Goal: Information Seeking & Learning: Learn about a topic

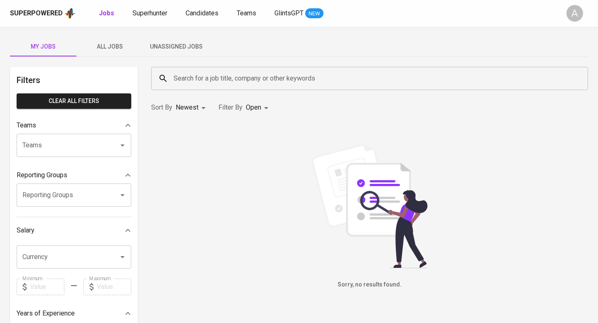
click at [110, 46] on span "All Jobs" at bounding box center [109, 47] width 56 height 10
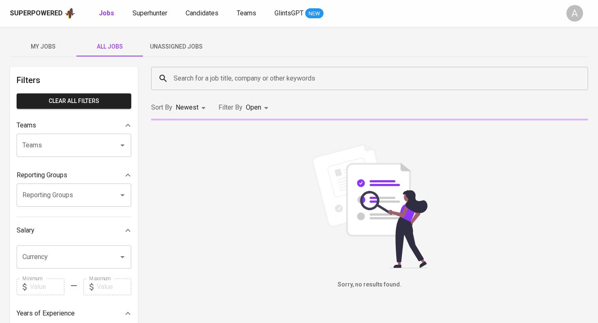
click at [182, 76] on input "Search for a job title, company or other keywords" at bounding box center [372, 79] width 400 height 16
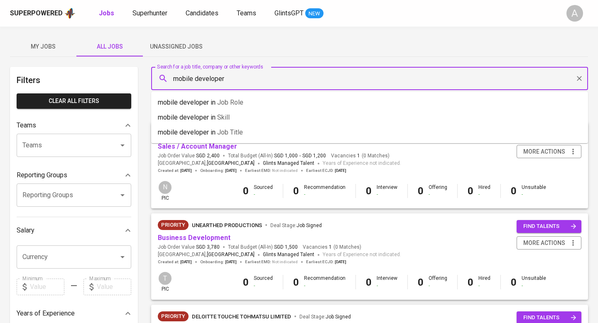
type input "mobile developer"
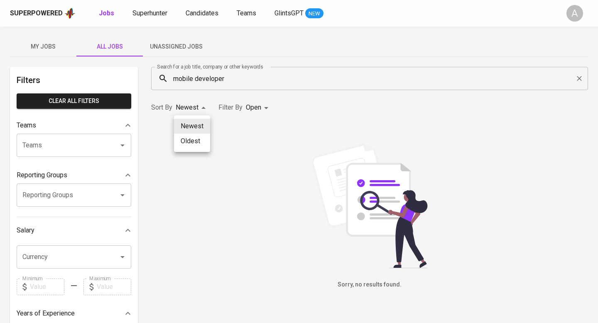
click at [191, 108] on body "Superpowered Jobs Superhunter Candidates Teams GlintsGPT NEW A My Jobs All Jobs…" at bounding box center [299, 326] width 598 height 652
click at [272, 149] on div at bounding box center [299, 161] width 598 height 323
click at [244, 79] on input "mobile developer" at bounding box center [372, 79] width 400 height 16
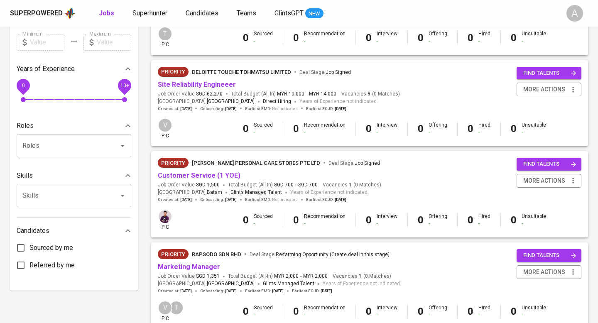
scroll to position [262, 0]
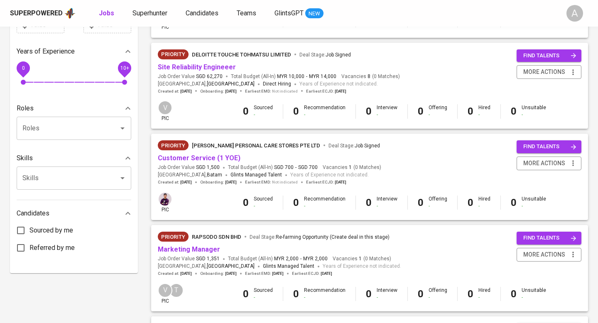
click at [76, 180] on input "Skills" at bounding box center [62, 178] width 84 height 16
click at [82, 130] on input "Roles" at bounding box center [62, 128] width 84 height 16
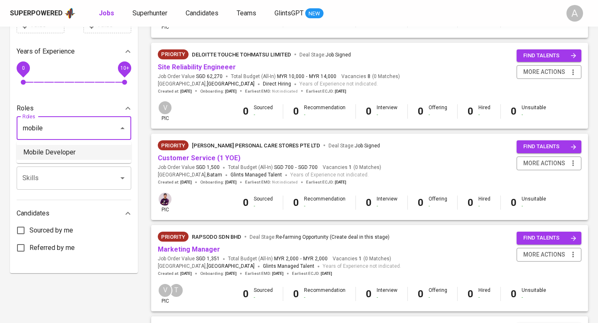
click at [92, 152] on li "Mobile Developer" at bounding box center [74, 152] width 115 height 15
type input "mobile"
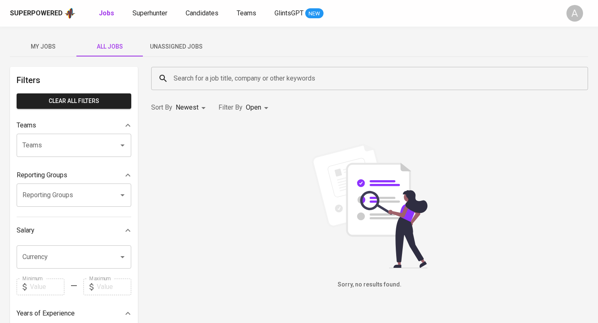
click at [195, 110] on body "Superpowered Jobs Superhunter Candidates Teams GlintsGPT NEW A My Jobs All Jobs…" at bounding box center [299, 326] width 598 height 652
click at [196, 146] on li "Oldest" at bounding box center [192, 141] width 36 height 15
click at [194, 109] on body "Superpowered Jobs Superhunter Candidates Teams GlintsGPT NEW A My Jobs All Jobs…" at bounding box center [299, 326] width 598 height 652
click at [194, 124] on li "Newest" at bounding box center [190, 126] width 36 height 15
type input "NEWEST"
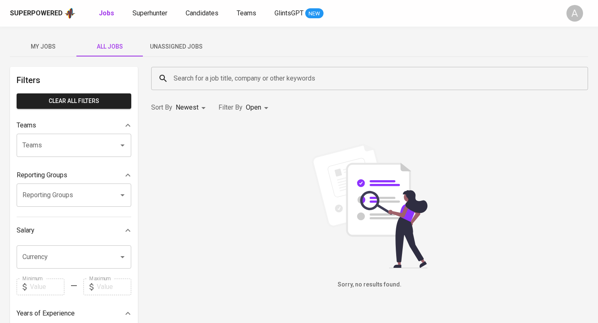
click at [254, 109] on body "Superpowered Jobs Superhunter Candidates Teams GlintsGPT NEW A My Jobs All Jobs…" at bounding box center [299, 326] width 598 height 652
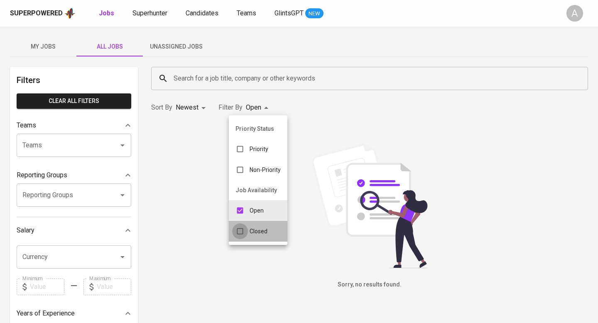
click at [238, 230] on input "checkbox" at bounding box center [240, 231] width 16 height 16
checkbox input "true"
type input "OPEN,CLOSE"
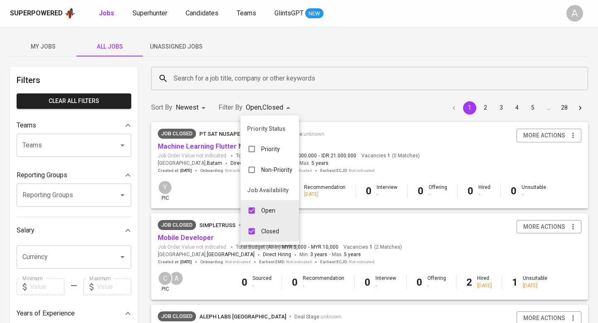
click at [403, 131] on div at bounding box center [299, 161] width 598 height 323
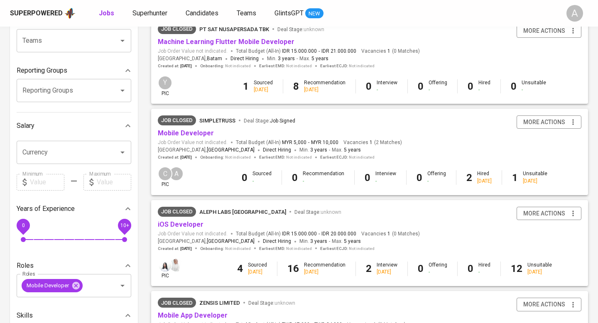
scroll to position [296, 0]
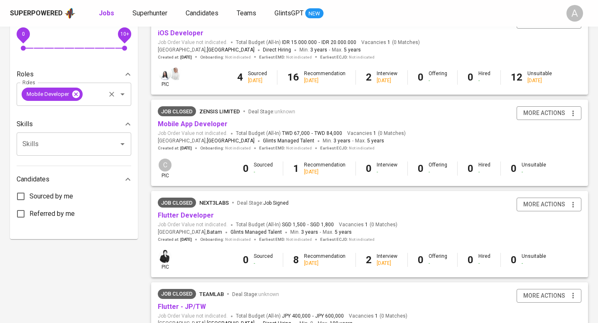
click at [77, 98] on icon at bounding box center [75, 93] width 7 height 7
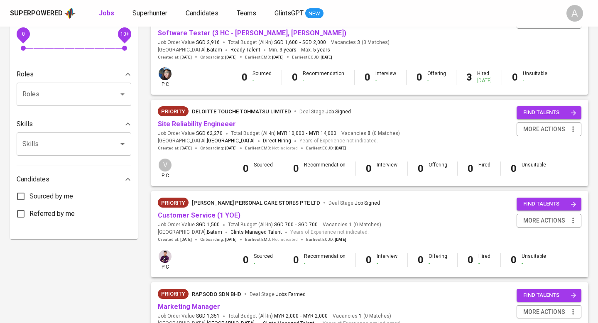
click at [61, 194] on span "Sourced by me" at bounding box center [51, 196] width 44 height 10
click at [29, 194] on input "Sourced by me" at bounding box center [20, 196] width 17 height 17
checkbox input "true"
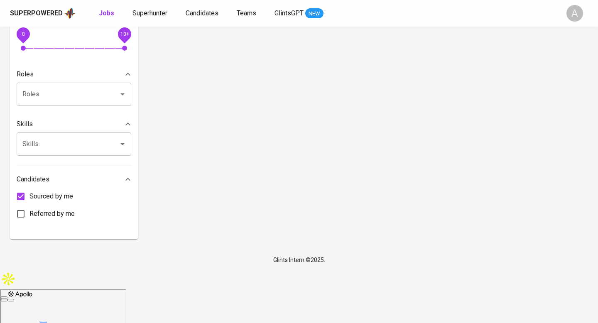
scroll to position [244, 0]
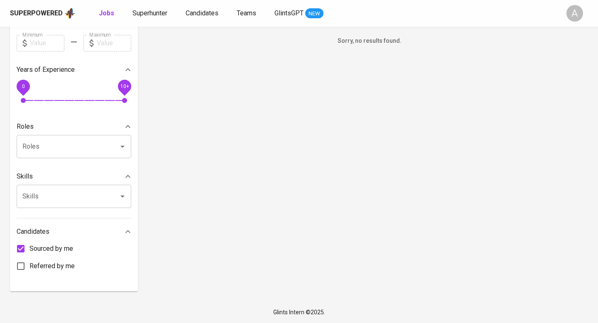
click at [44, 201] on input "Skills" at bounding box center [62, 197] width 84 height 16
type input "v"
type input "b"
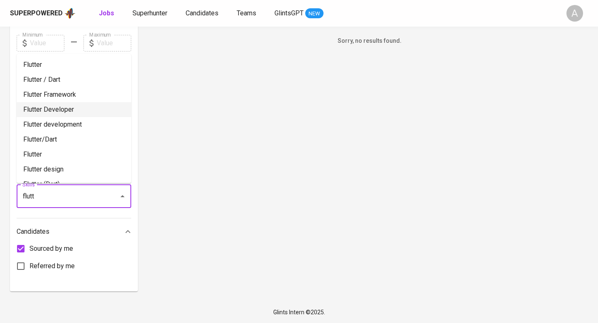
click at [61, 111] on li "Flutter Developer" at bounding box center [74, 109] width 115 height 15
type input "flutt"
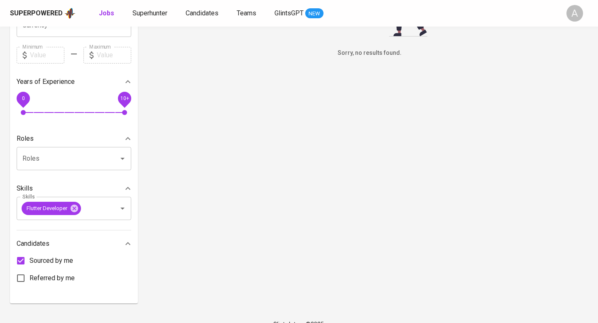
scroll to position [244, 0]
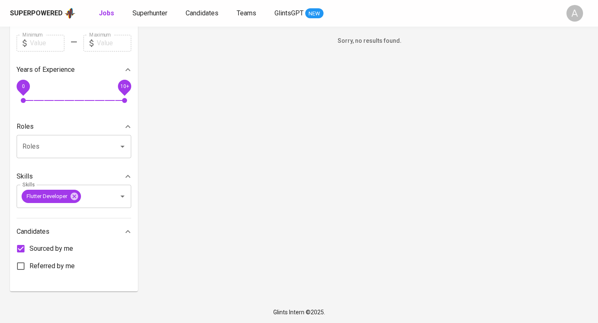
click at [20, 267] on input "Referred by me" at bounding box center [20, 266] width 17 height 17
checkbox input "true"
click at [20, 253] on input "Sourced by me" at bounding box center [20, 248] width 17 height 17
checkbox input "false"
click at [20, 272] on input "Referred by me" at bounding box center [20, 266] width 17 height 17
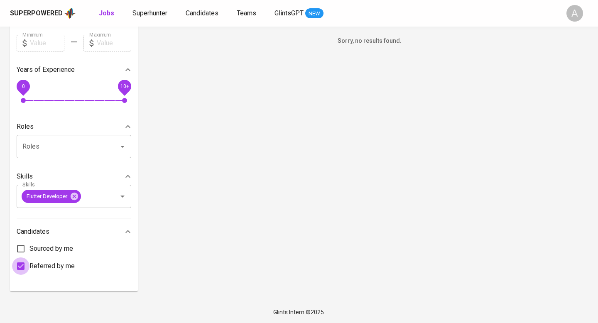
checkbox input "false"
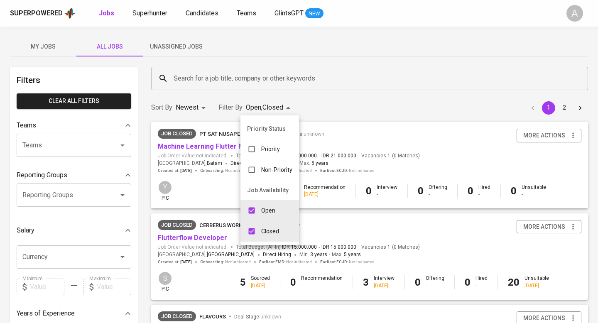
click at [263, 233] on p "Closed" at bounding box center [270, 231] width 18 height 8
type input "OPEN"
checkbox input "false"
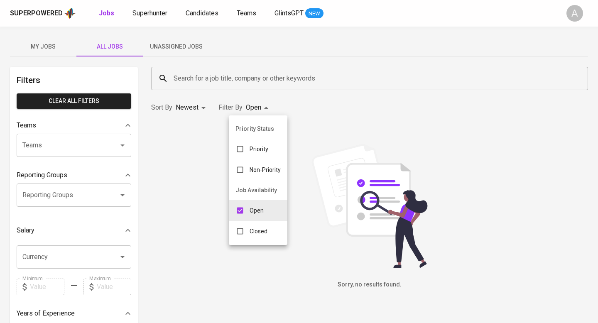
click at [354, 118] on div at bounding box center [299, 161] width 598 height 323
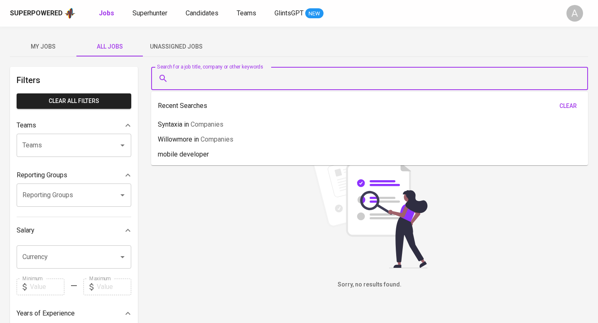
click at [233, 78] on input "Search for a job title, company or other keywords" at bounding box center [372, 79] width 400 height 16
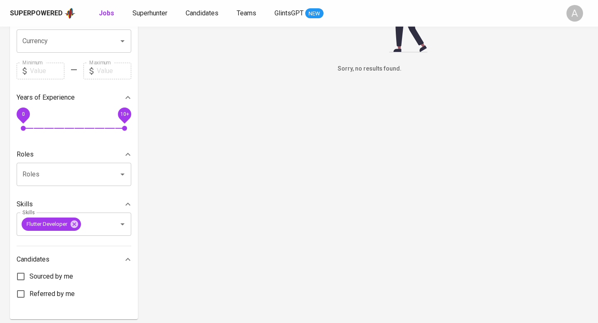
scroll to position [235, 0]
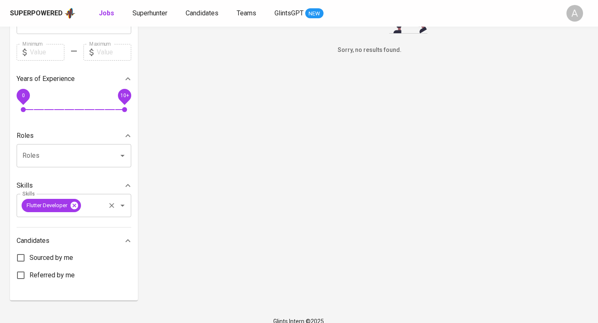
click at [76, 208] on icon at bounding box center [74, 204] width 7 height 7
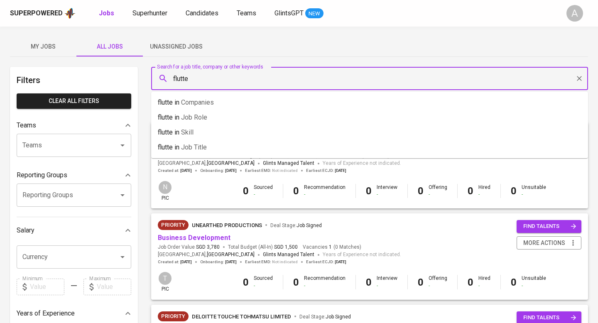
type input "flutter"
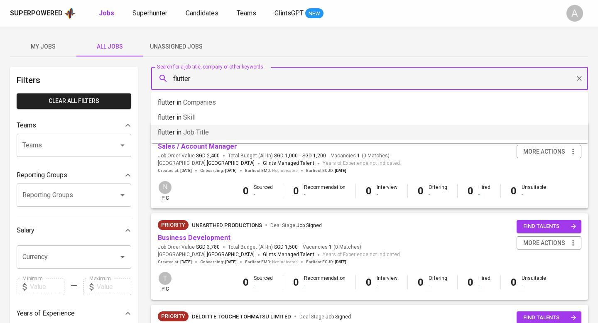
click at [215, 128] on li "flutter in Job title" at bounding box center [369, 132] width 437 height 15
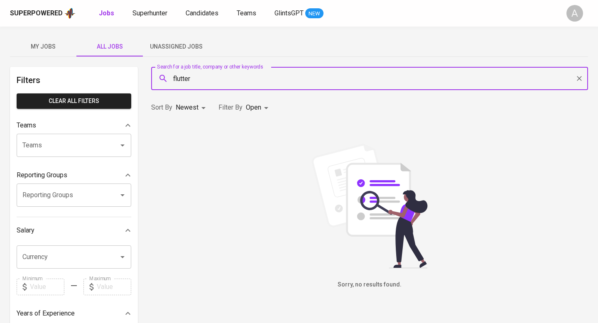
click at [582, 80] on icon "Clear" at bounding box center [579, 78] width 8 height 8
click at [580, 78] on div at bounding box center [579, 79] width 11 height 12
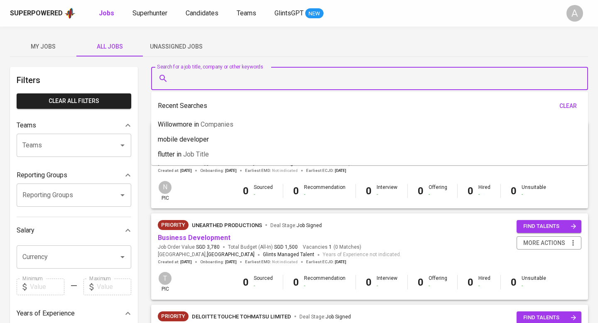
click at [488, 75] on input "Search for a job title, company or other keywords" at bounding box center [372, 79] width 400 height 16
